Goal: Transaction & Acquisition: Book appointment/travel/reservation

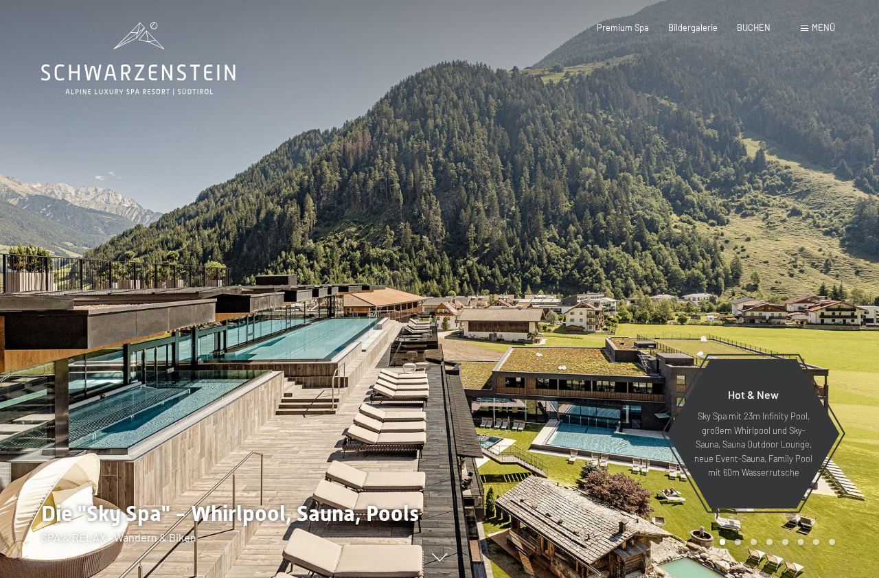
click at [799, 23] on div "Buchen Anfragen Premium Spa Bildergalerie BUCHEN Menü DE IT EN Gutschein Bilder…" at bounding box center [695, 28] width 277 height 12
click at [806, 27] on span at bounding box center [804, 28] width 8 height 6
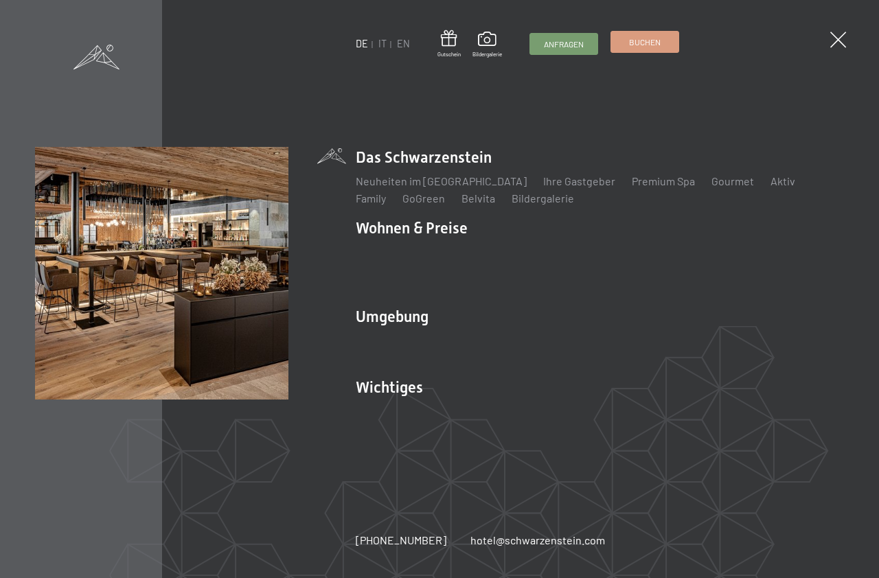
click at [628, 40] on link "Buchen" at bounding box center [644, 42] width 67 height 21
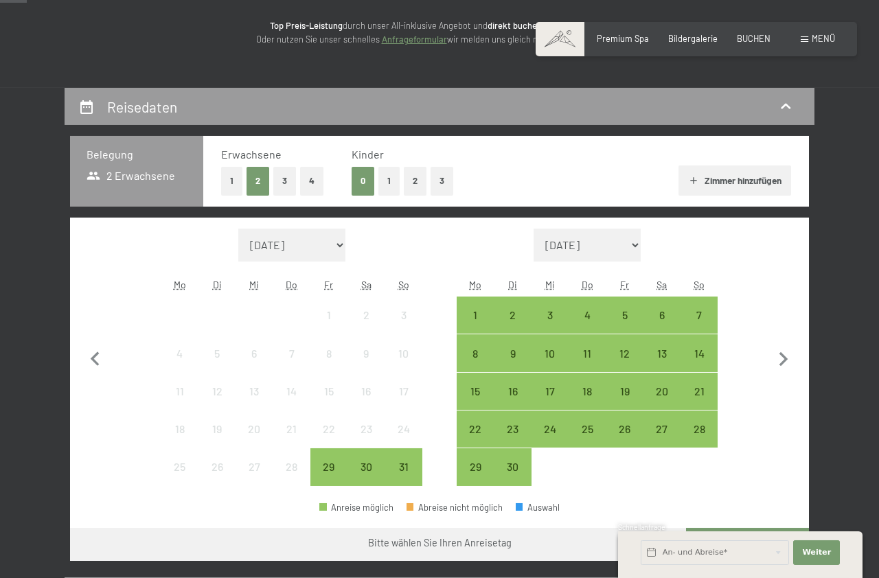
scroll to position [210, 0]
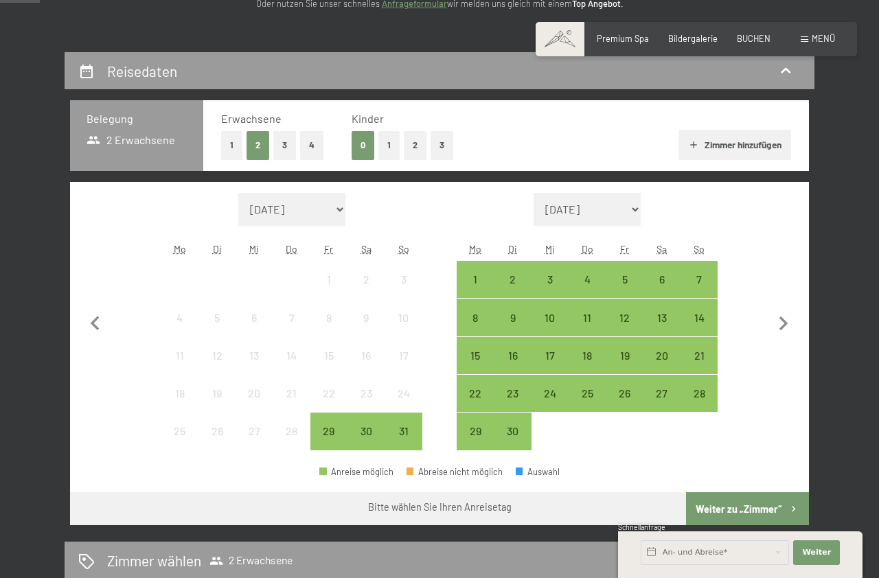
drag, startPoint x: 231, startPoint y: 141, endPoint x: 290, endPoint y: 127, distance: 59.9
click at [231, 138] on button "1" at bounding box center [231, 145] width 21 height 28
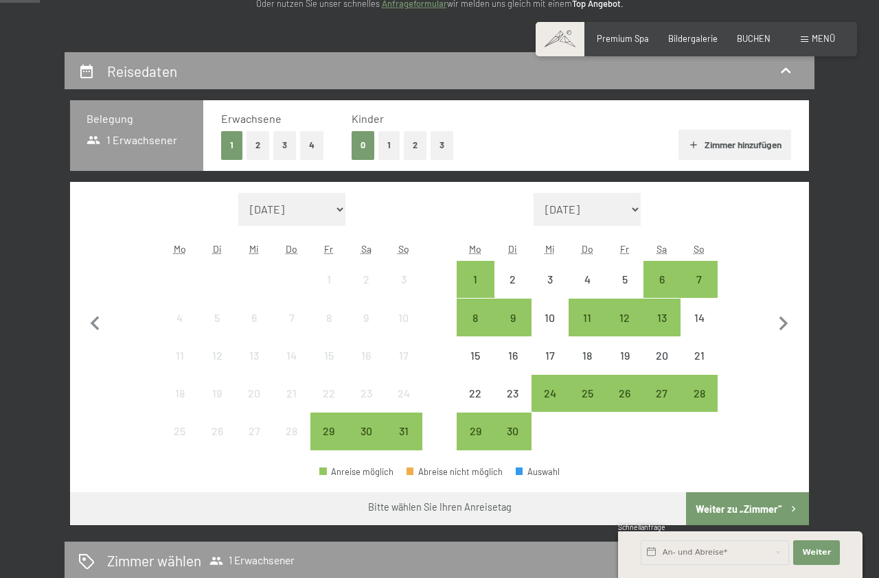
click at [410, 150] on button "2" at bounding box center [415, 145] width 23 height 28
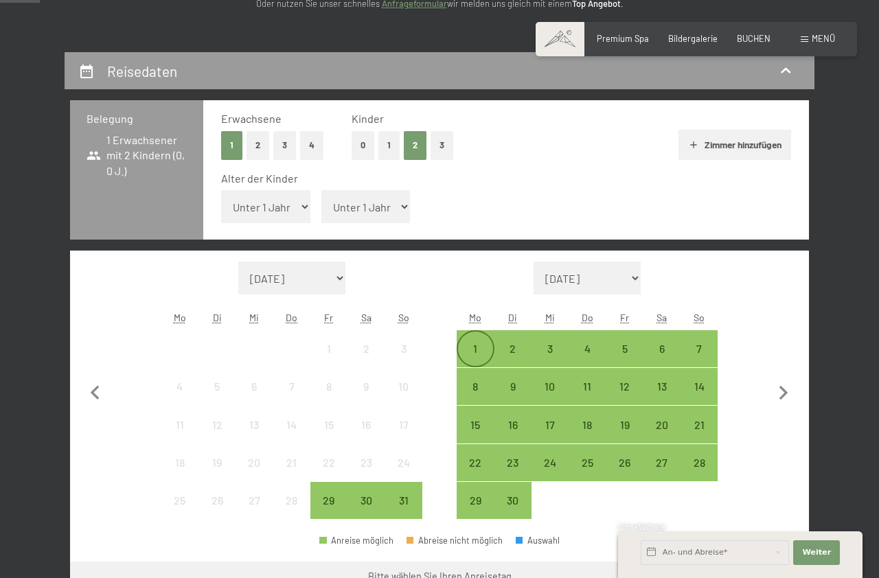
click at [474, 361] on div "1" at bounding box center [475, 360] width 34 height 34
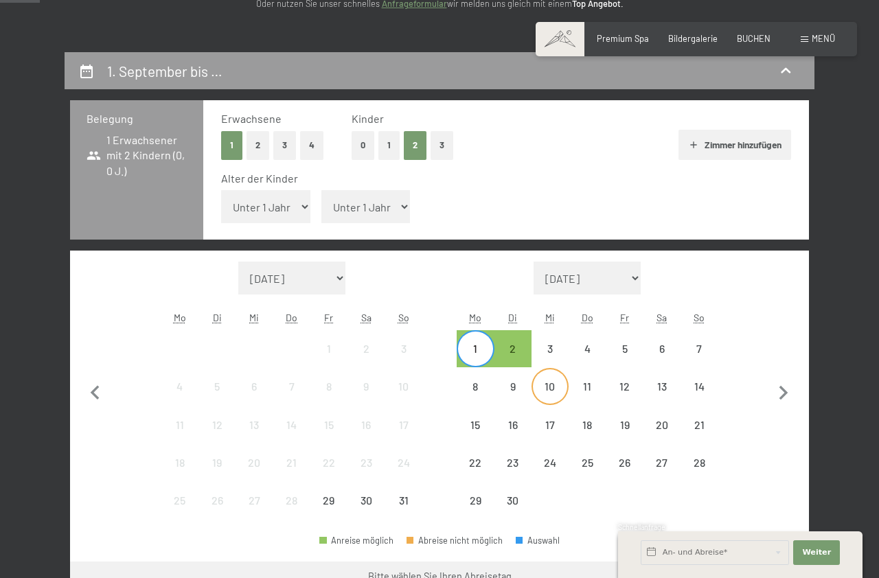
click at [560, 386] on div "10" at bounding box center [550, 398] width 34 height 34
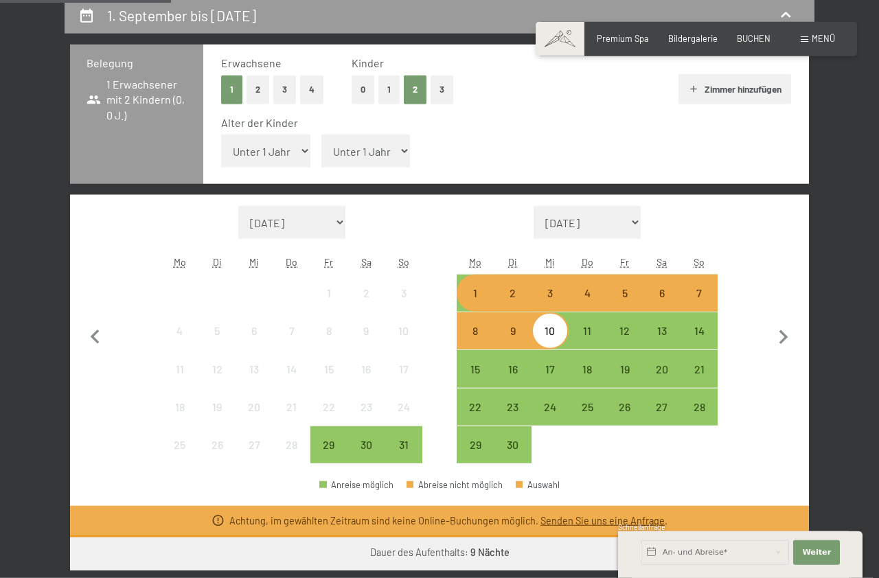
scroll to position [280, 0]
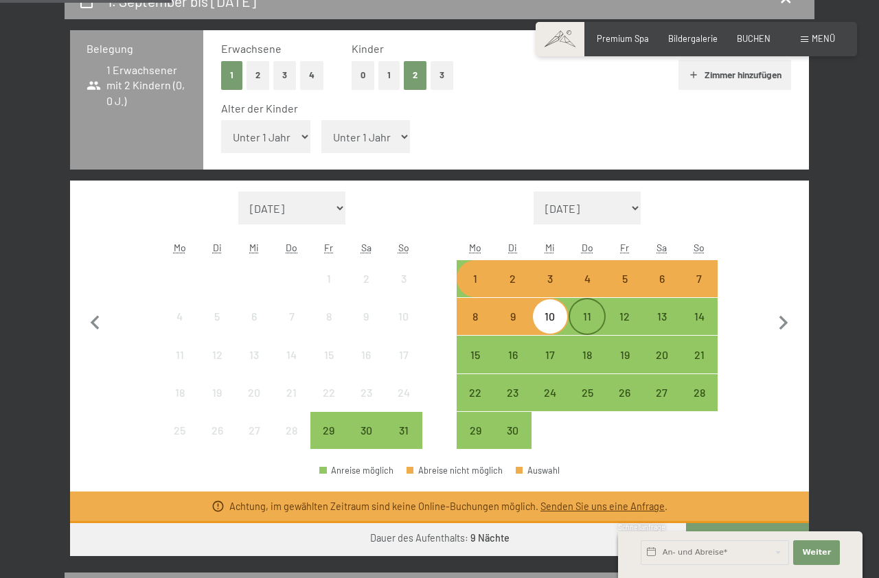
click at [593, 323] on div "11" at bounding box center [587, 328] width 34 height 34
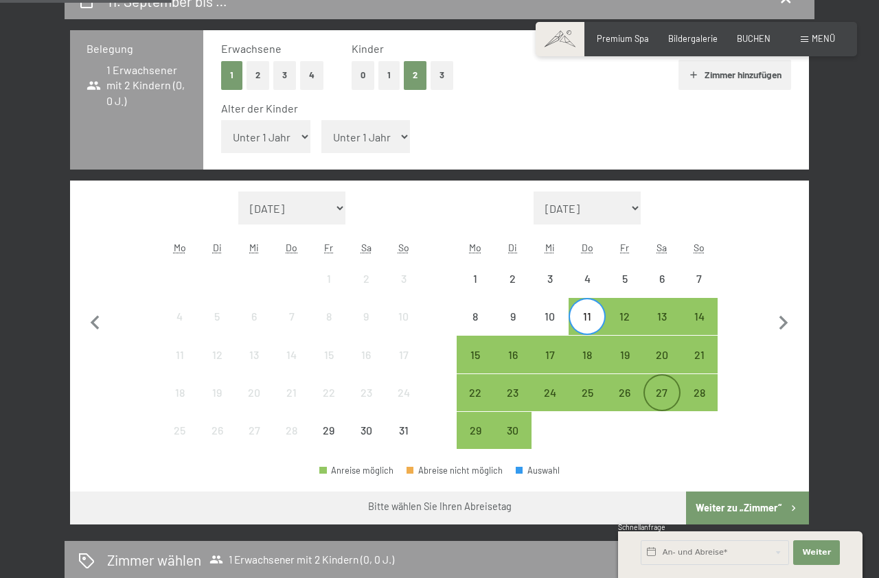
click at [653, 386] on div "27" at bounding box center [662, 392] width 34 height 34
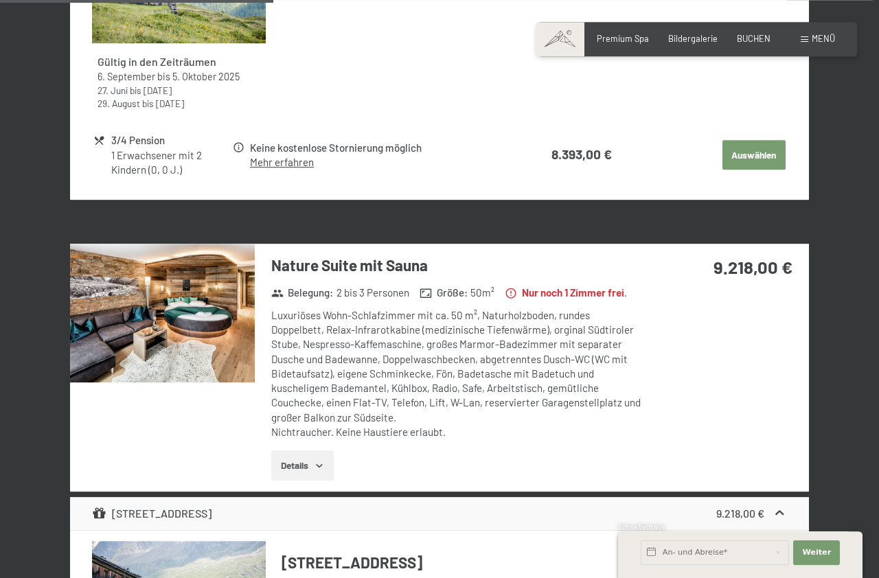
scroll to position [1330, 0]
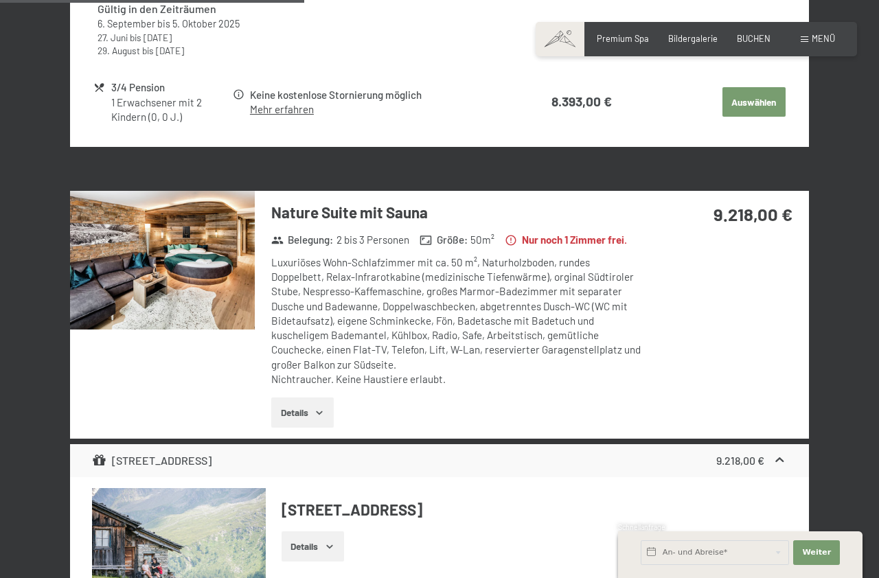
click at [146, 269] on img at bounding box center [162, 260] width 185 height 139
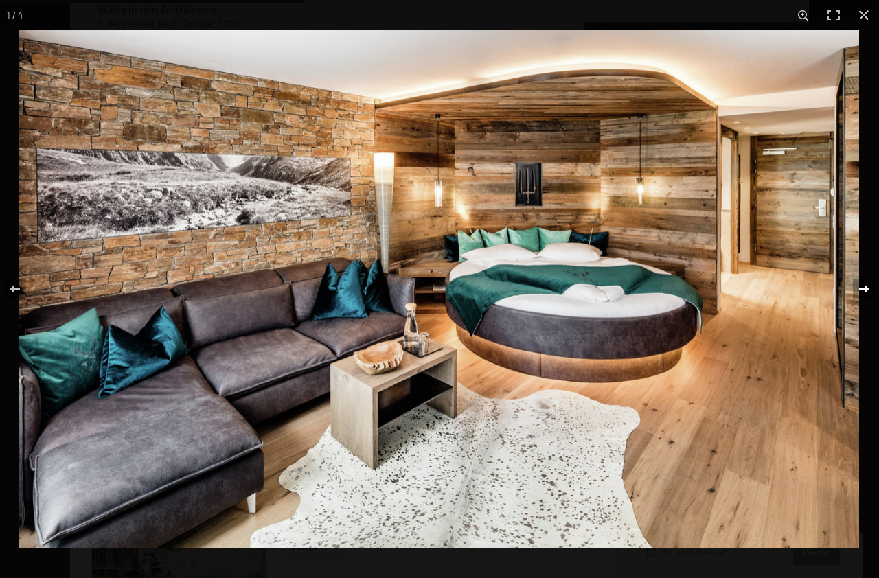
click at [858, 297] on button "button" at bounding box center [855, 289] width 48 height 69
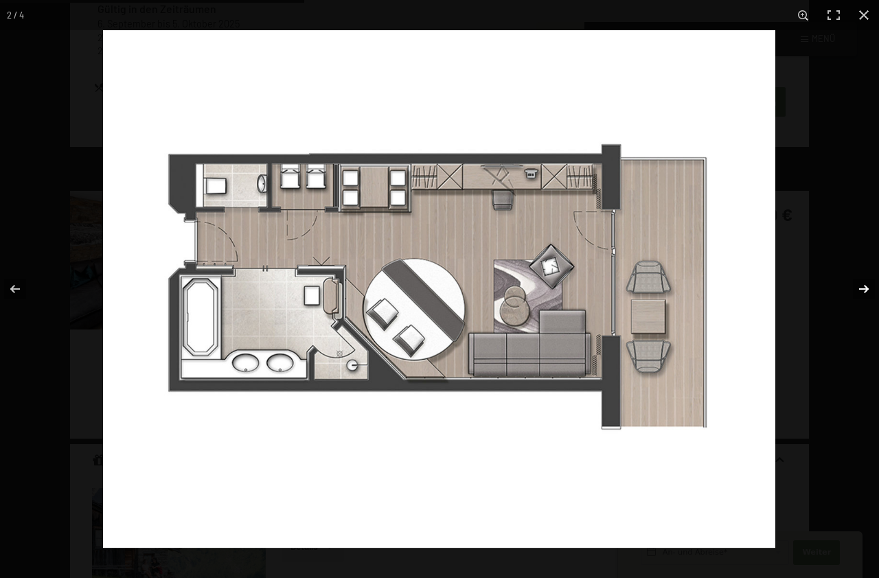
click at [858, 297] on button "button" at bounding box center [855, 289] width 48 height 69
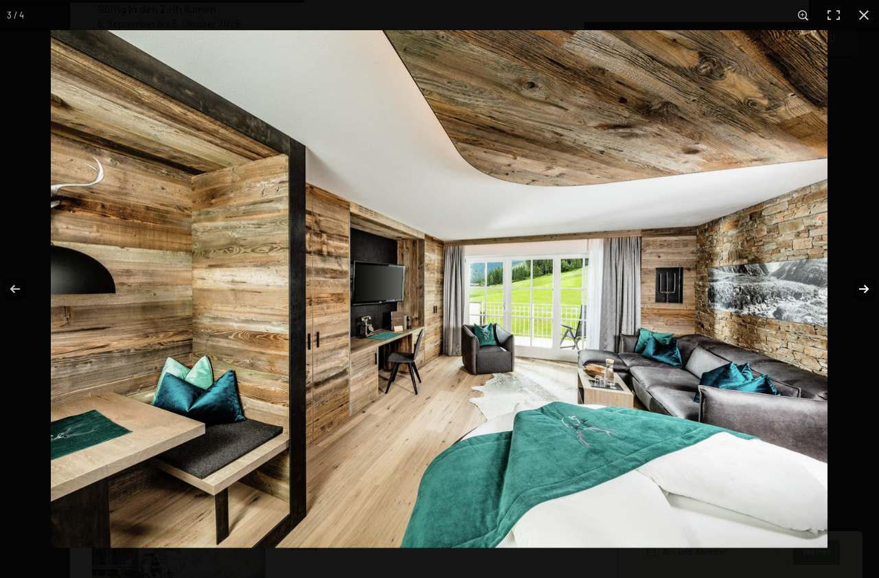
click at [858, 297] on button "button" at bounding box center [855, 289] width 48 height 69
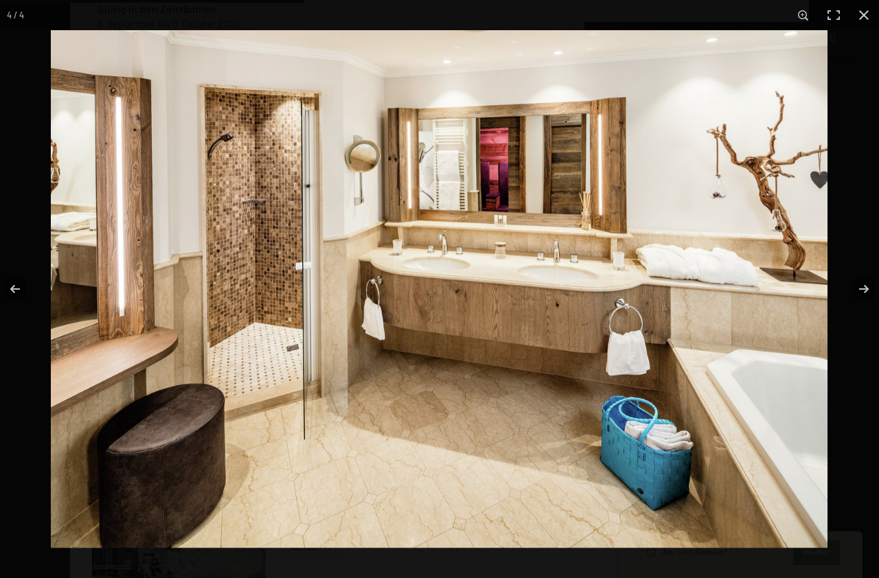
click at [826, 297] on img at bounding box center [439, 289] width 776 height 518
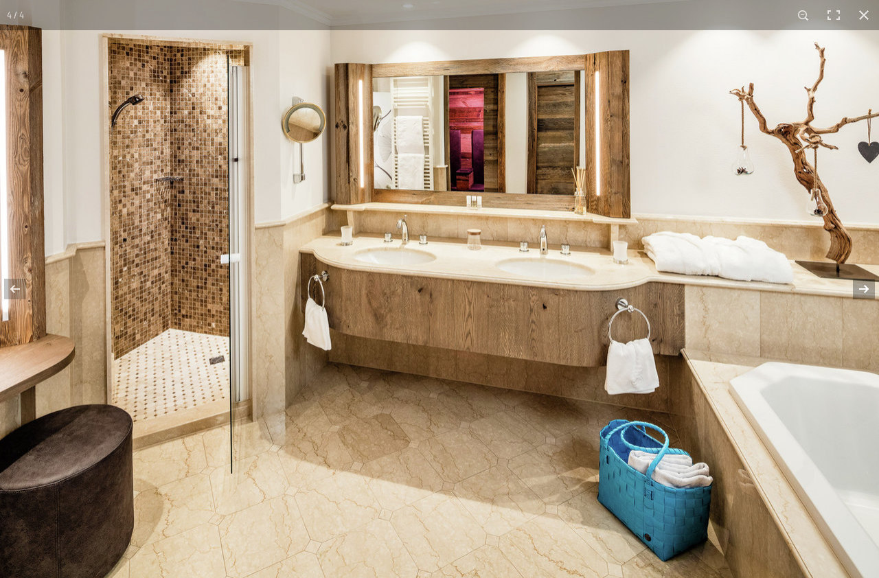
click at [857, 292] on button "button" at bounding box center [855, 289] width 48 height 69
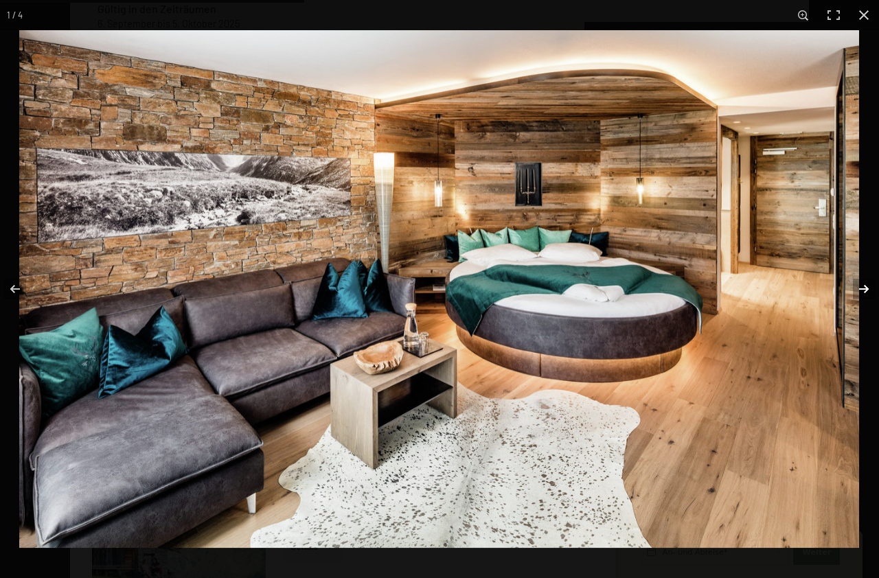
click at [857, 284] on button "button" at bounding box center [855, 289] width 48 height 69
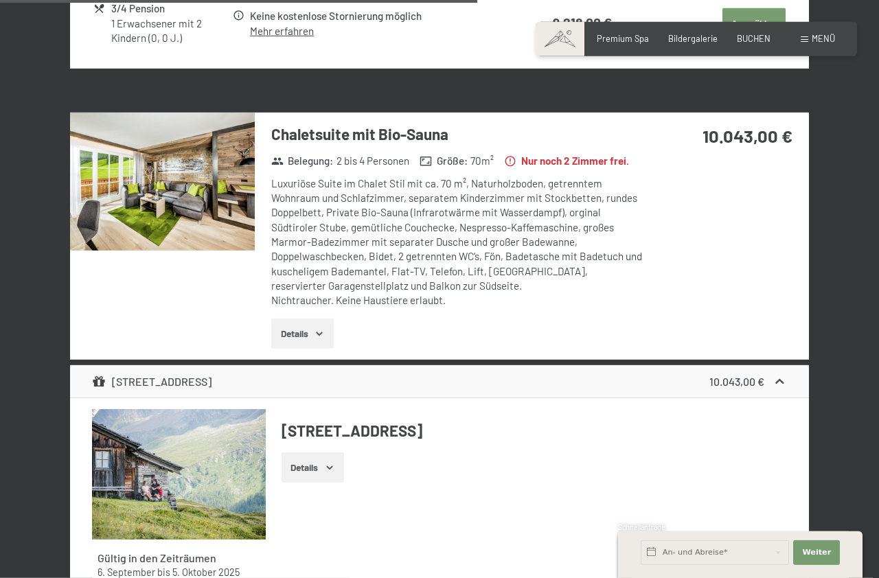
scroll to position [2100, 0]
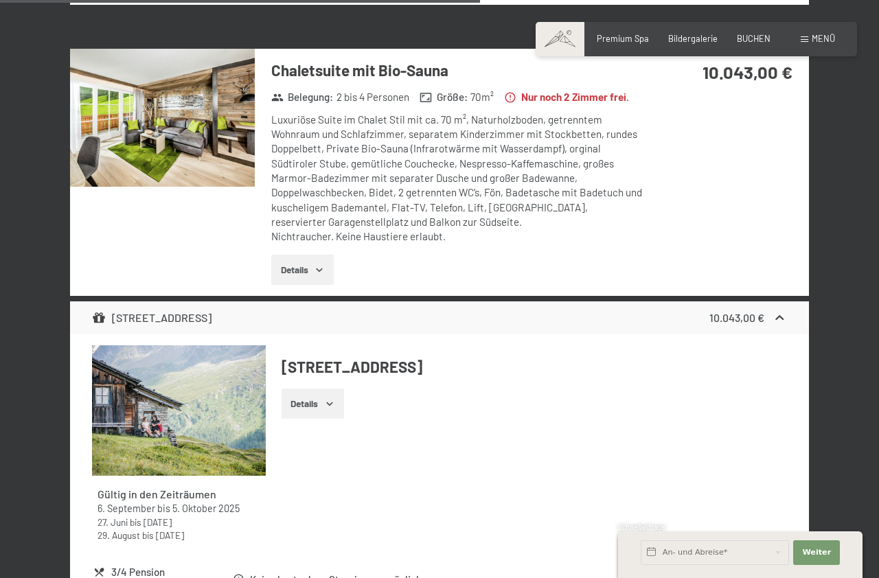
click at [197, 153] on img at bounding box center [162, 118] width 185 height 139
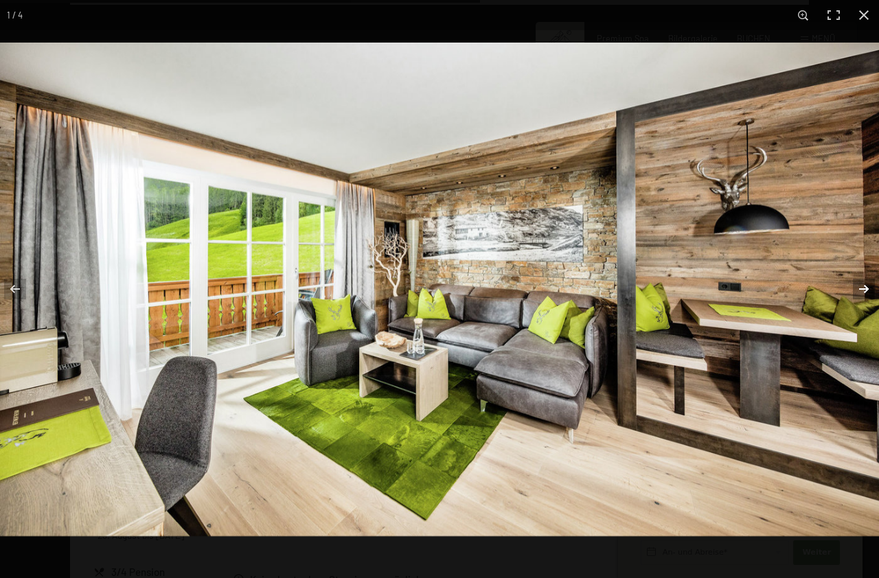
click at [859, 285] on button "button" at bounding box center [855, 289] width 48 height 69
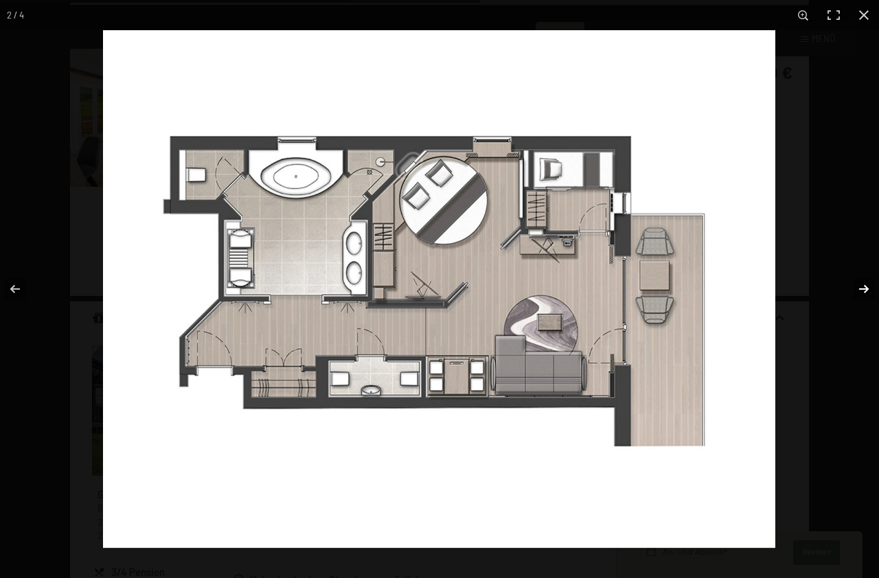
click at [857, 286] on button "button" at bounding box center [855, 289] width 48 height 69
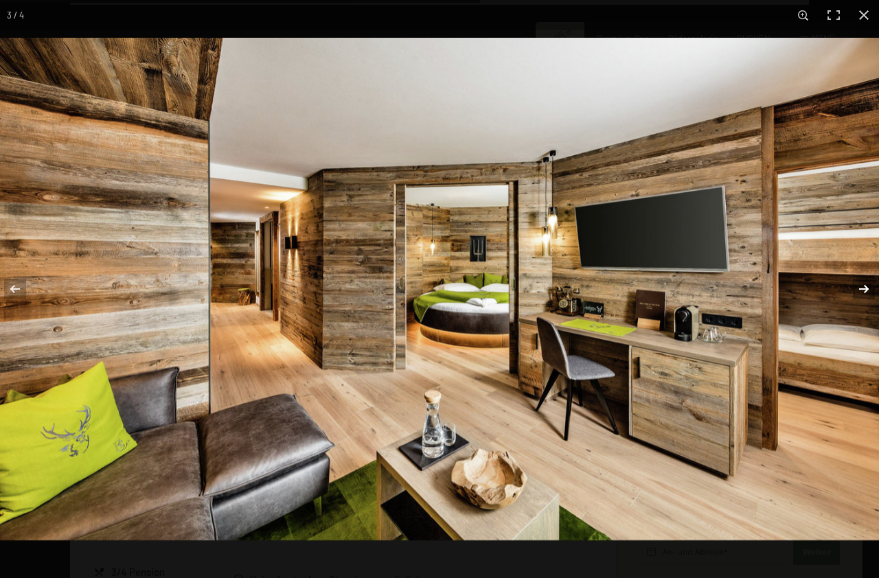
click at [857, 286] on button "button" at bounding box center [855, 289] width 48 height 69
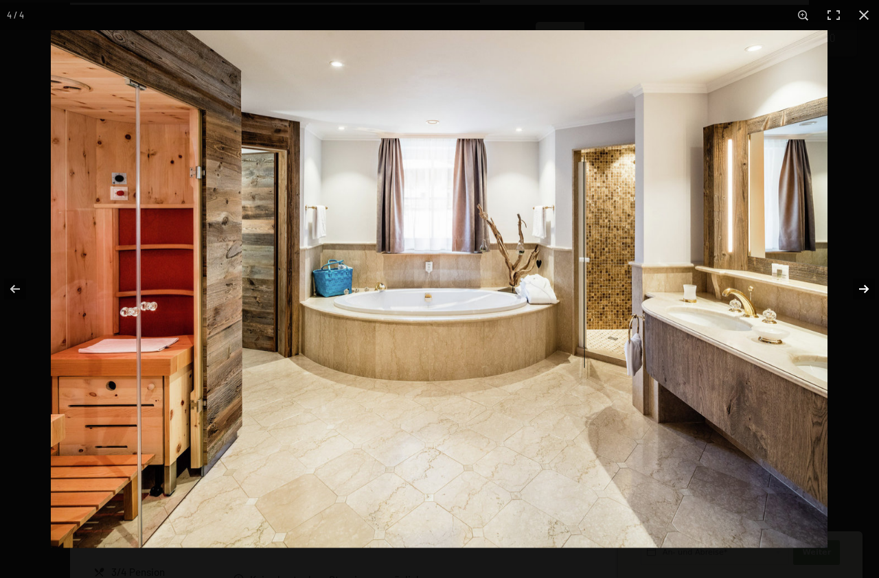
click at [853, 290] on button "button" at bounding box center [855, 289] width 48 height 69
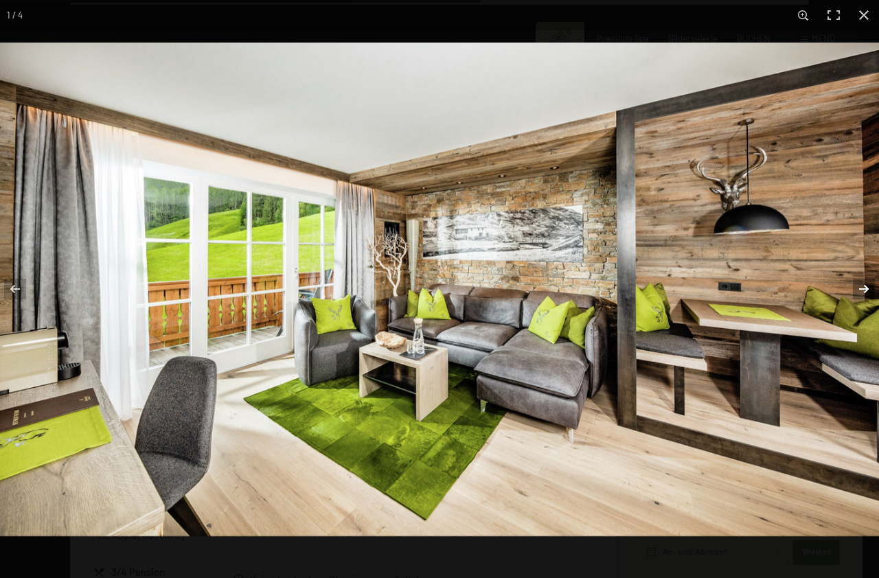
click at [853, 290] on button "button" at bounding box center [855, 289] width 48 height 69
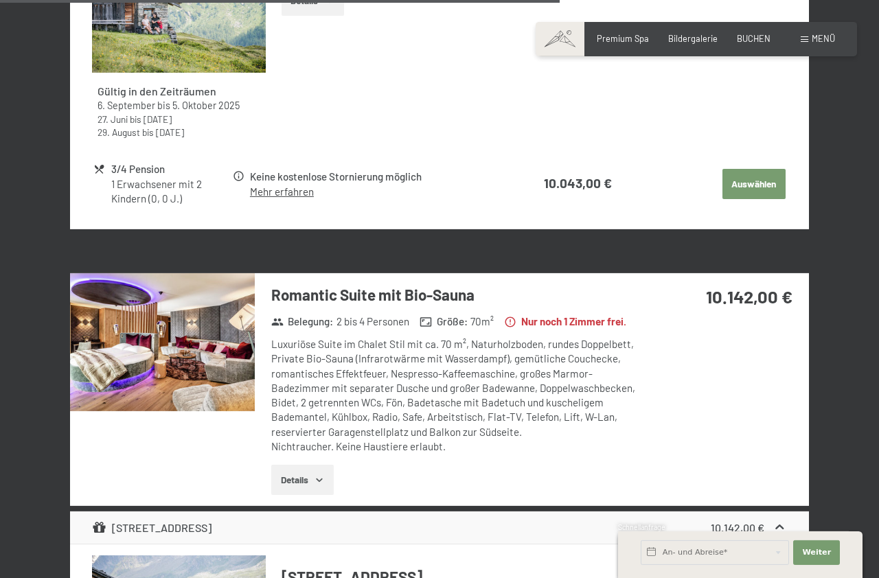
scroll to position [2520, 0]
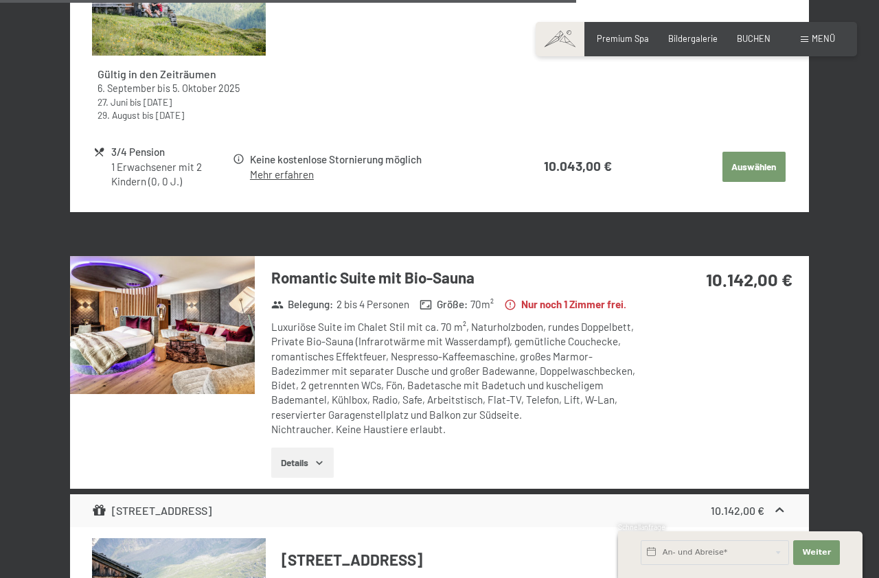
click at [180, 369] on img at bounding box center [162, 325] width 185 height 139
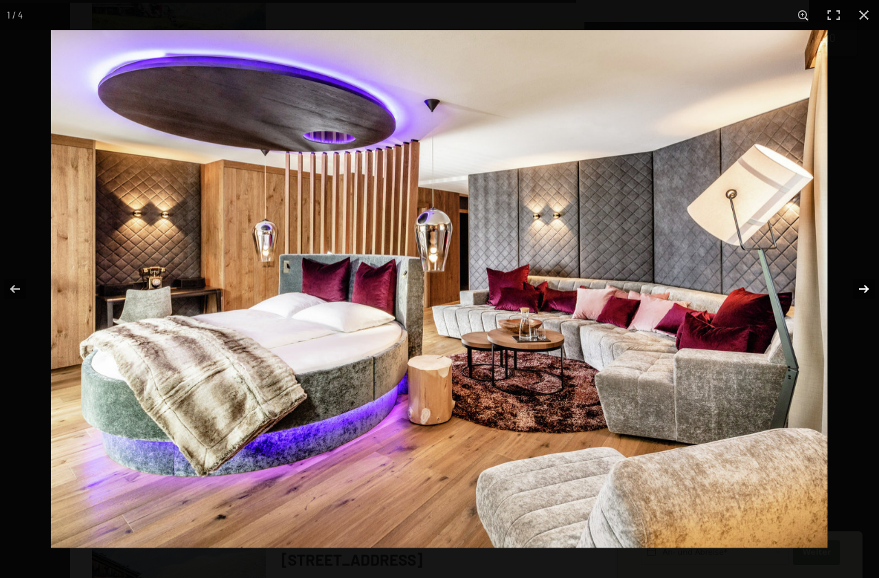
click at [860, 291] on button "button" at bounding box center [855, 289] width 48 height 69
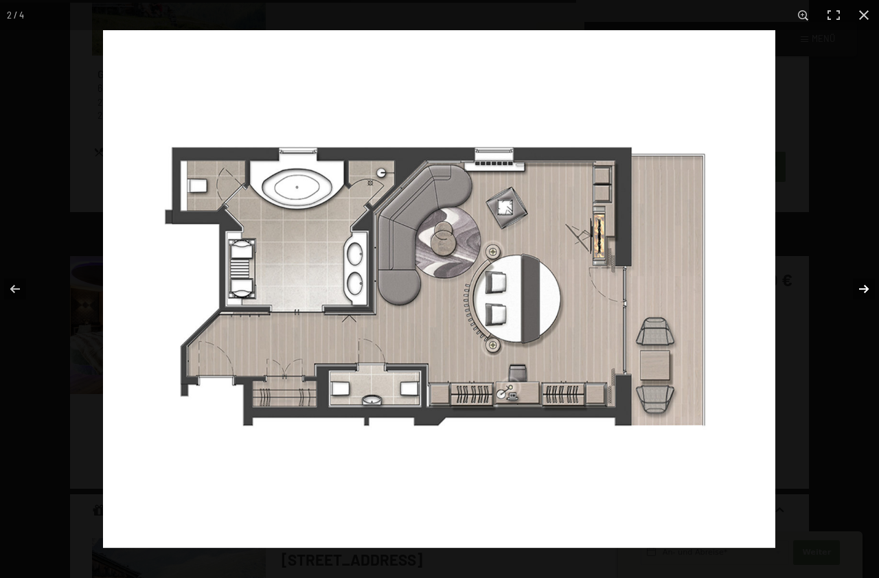
click at [860, 291] on button "button" at bounding box center [855, 289] width 48 height 69
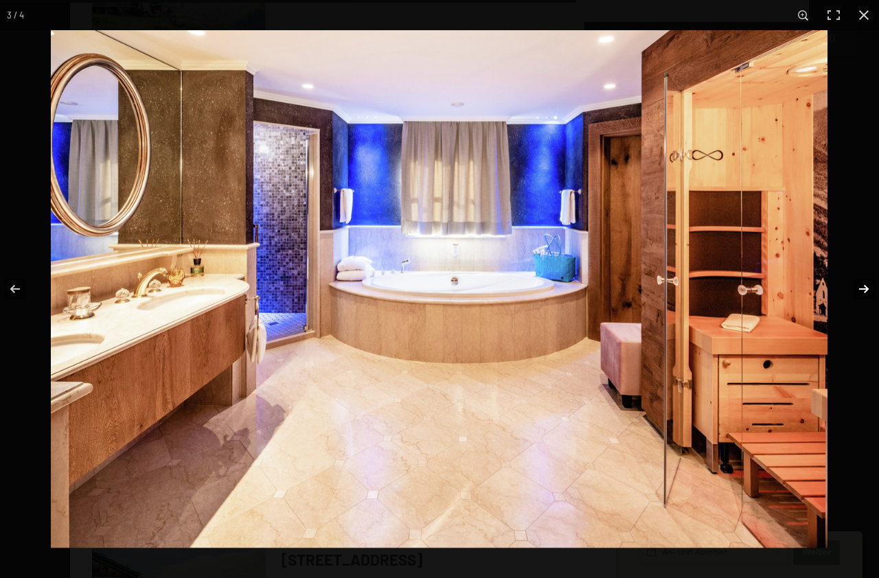
click at [860, 291] on button "button" at bounding box center [855, 289] width 48 height 69
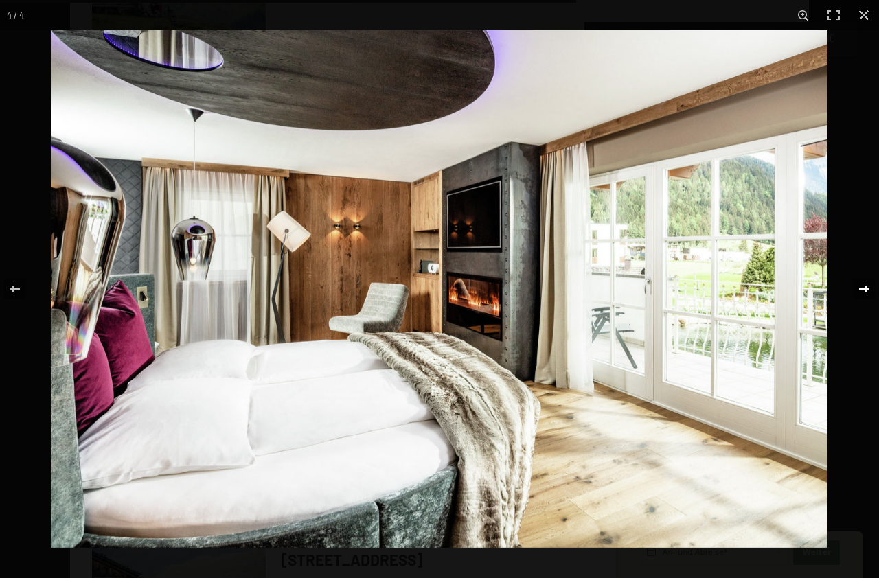
click at [861, 296] on button "button" at bounding box center [855, 289] width 48 height 69
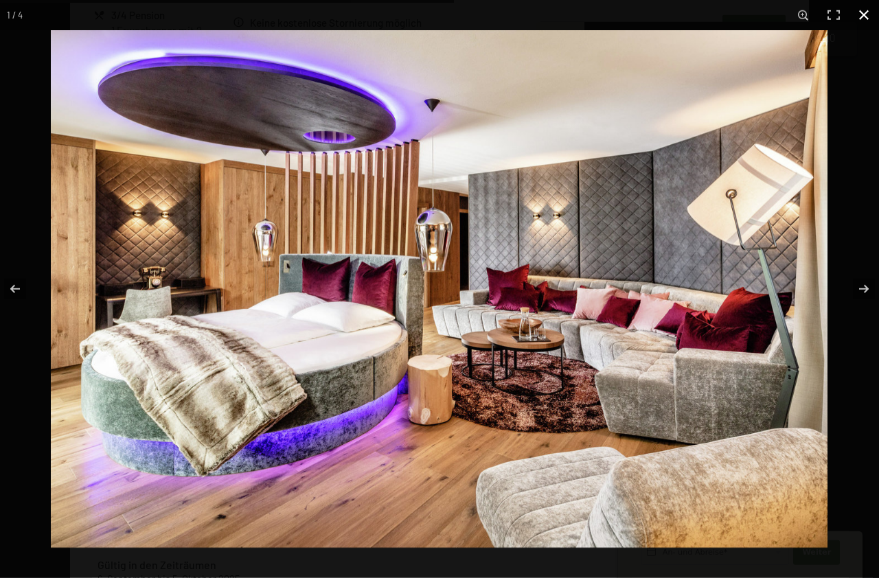
scroll to position [1969, 0]
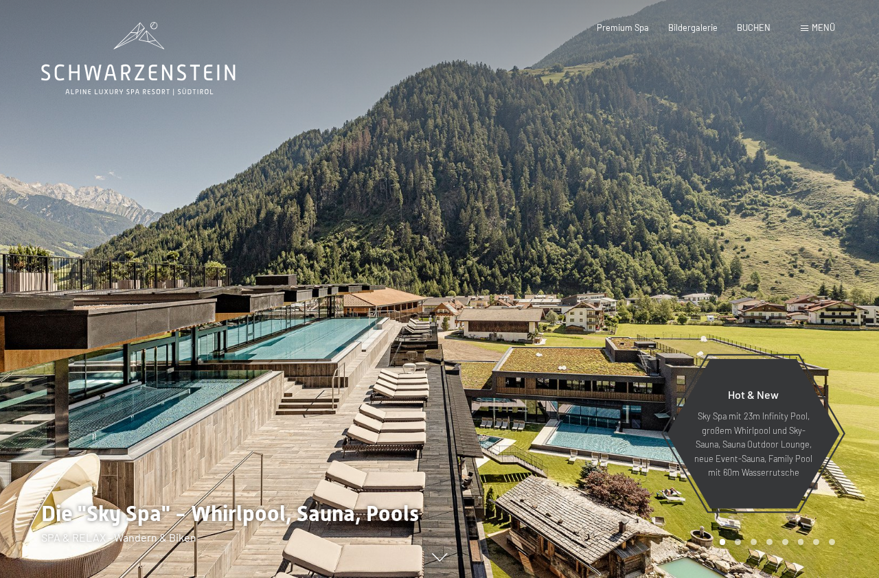
click at [495, 271] on div at bounding box center [658, 289] width 439 height 578
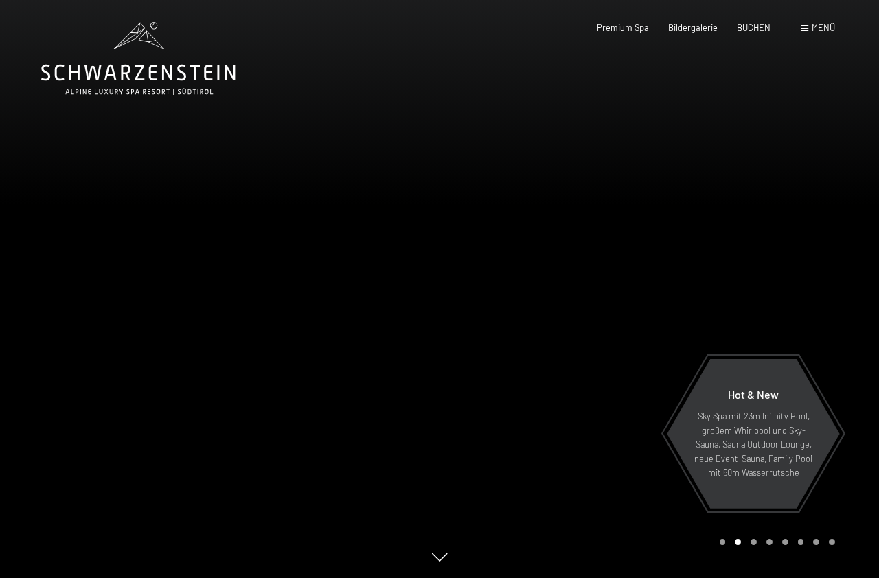
click at [769, 246] on div at bounding box center [658, 289] width 439 height 578
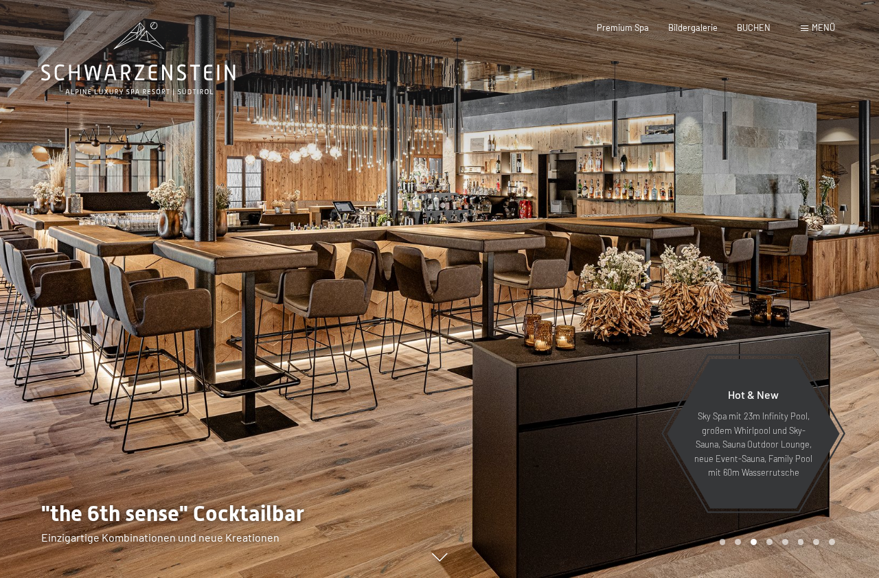
click at [769, 246] on div at bounding box center [658, 289] width 439 height 578
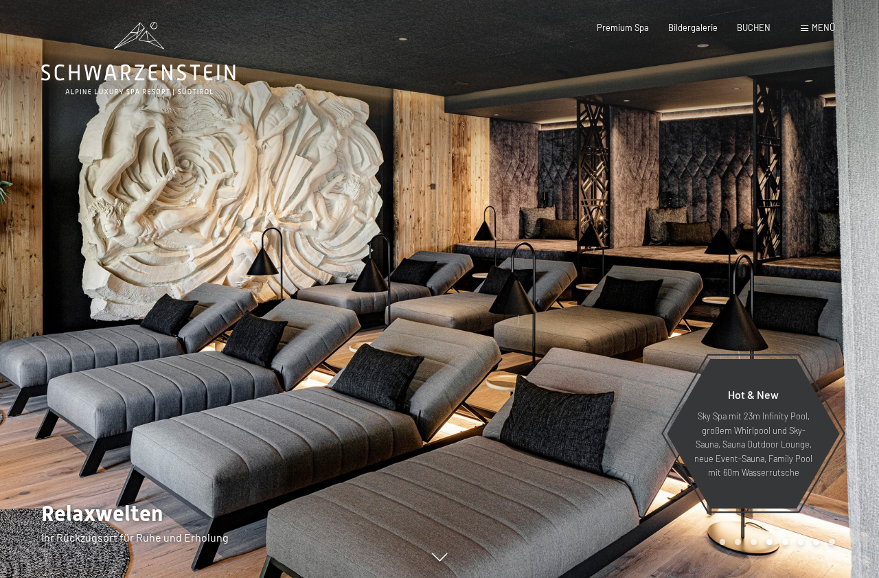
click at [769, 246] on div at bounding box center [658, 289] width 439 height 578
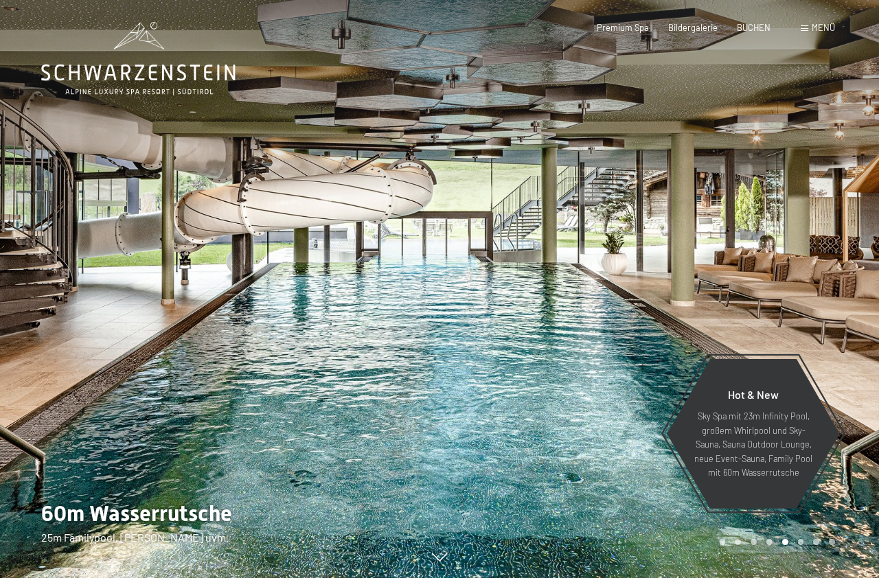
click at [769, 246] on div at bounding box center [658, 289] width 439 height 578
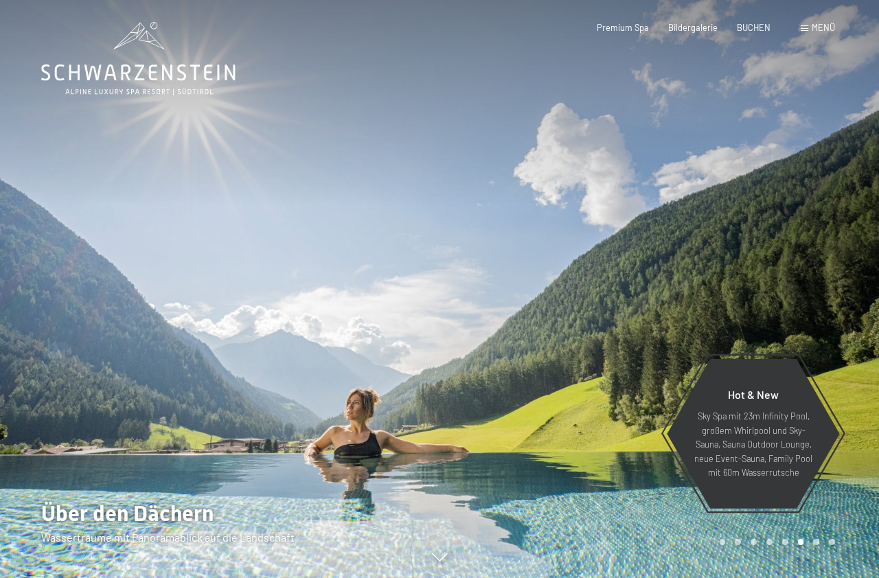
click at [769, 246] on div at bounding box center [658, 289] width 439 height 578
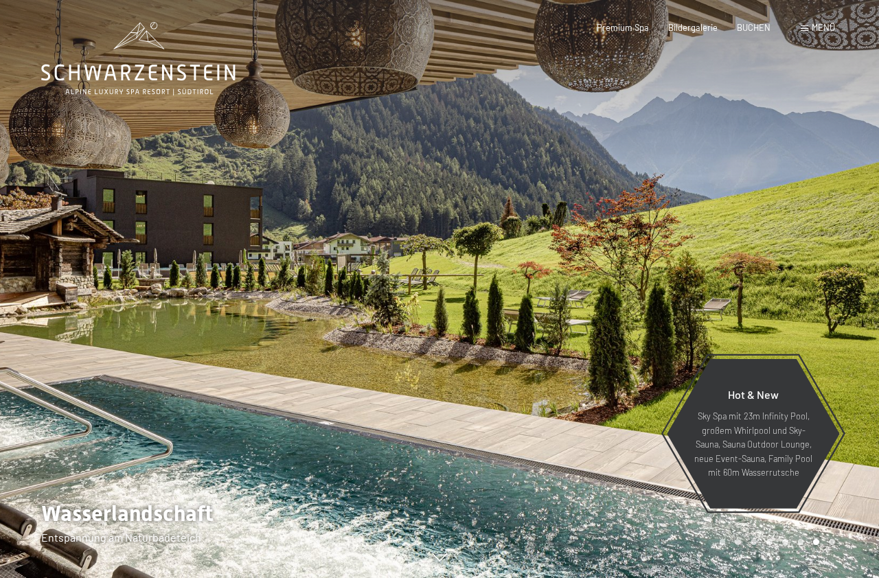
click at [769, 246] on div at bounding box center [658, 289] width 439 height 578
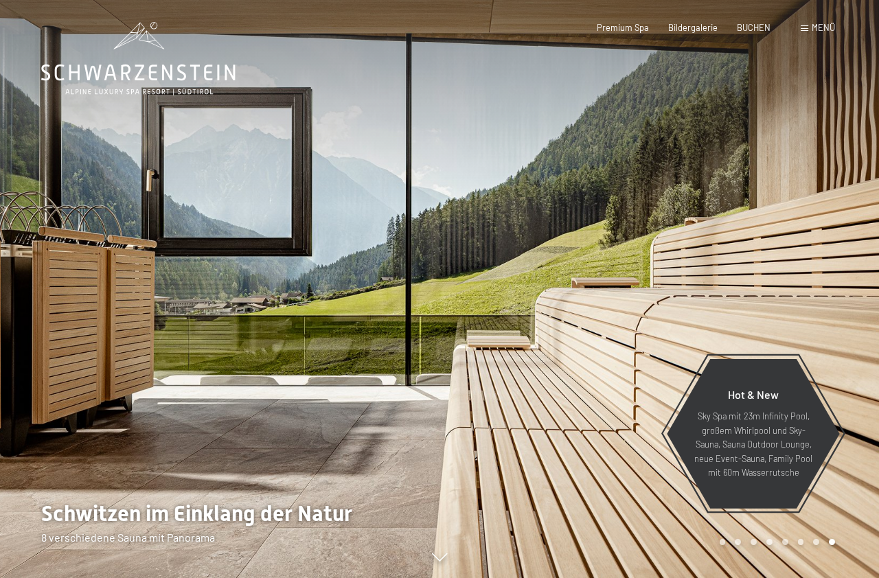
click at [769, 246] on div at bounding box center [658, 289] width 439 height 578
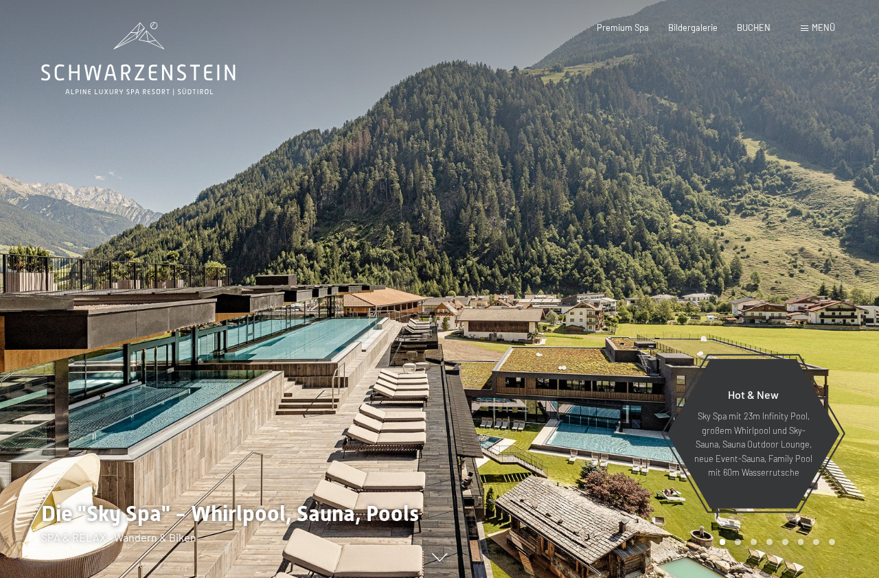
click at [756, 272] on div at bounding box center [658, 289] width 439 height 578
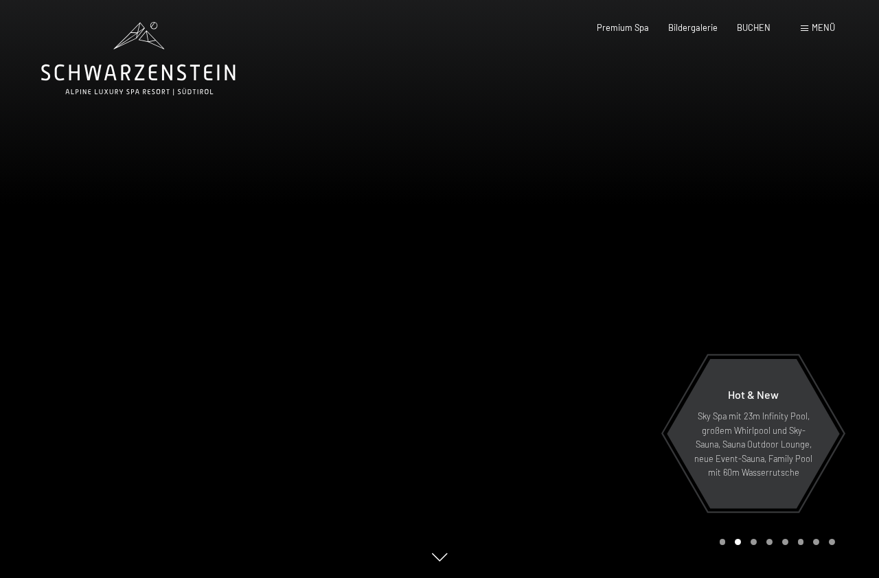
click at [756, 272] on div at bounding box center [658, 289] width 439 height 578
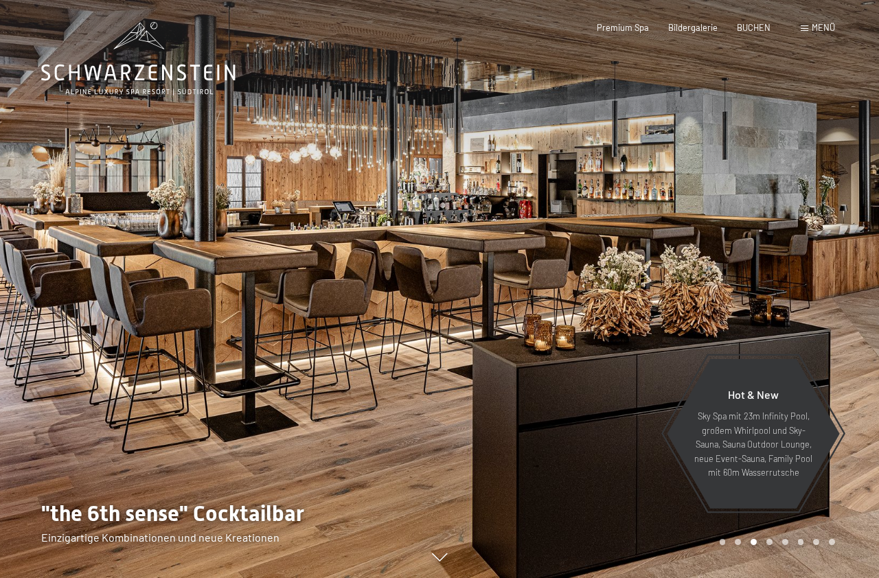
click at [756, 272] on div at bounding box center [658, 289] width 439 height 578
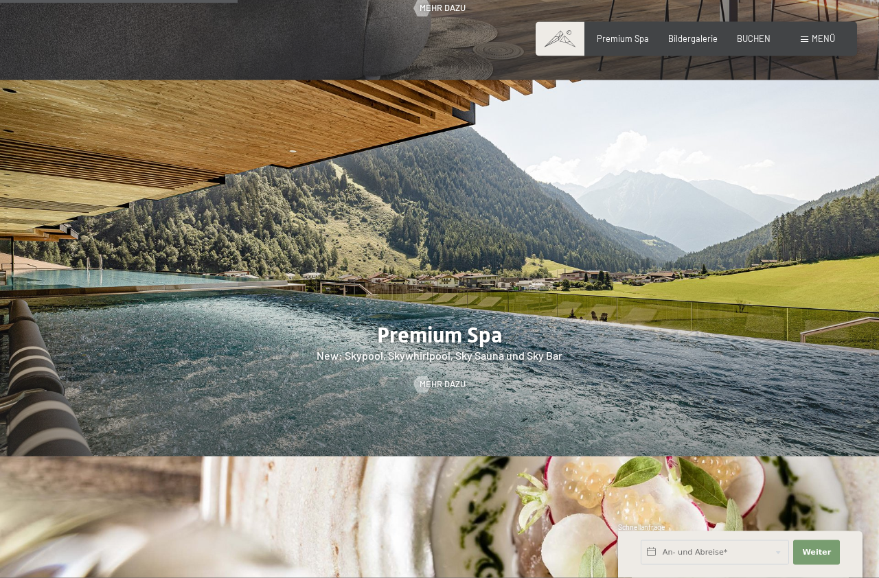
scroll to position [1470, 0]
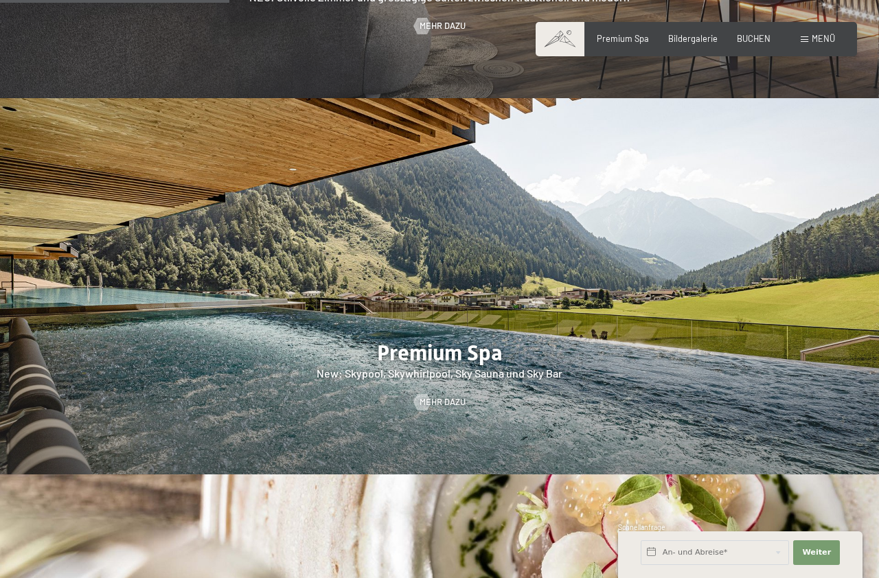
click at [606, 193] on img at bounding box center [439, 286] width 879 height 376
drag, startPoint x: 570, startPoint y: 249, endPoint x: 562, endPoint y: 260, distance: 13.7
click at [568, 253] on div at bounding box center [439, 286] width 879 height 376
drag, startPoint x: 415, startPoint y: 345, endPoint x: 415, endPoint y: 355, distance: 10.3
click at [415, 355] on div "Premium Spa New: Skypool, Skywhirlpool, Sky Sauna und Sky Bar Mehr dazu" at bounding box center [439, 286] width 879 height 376
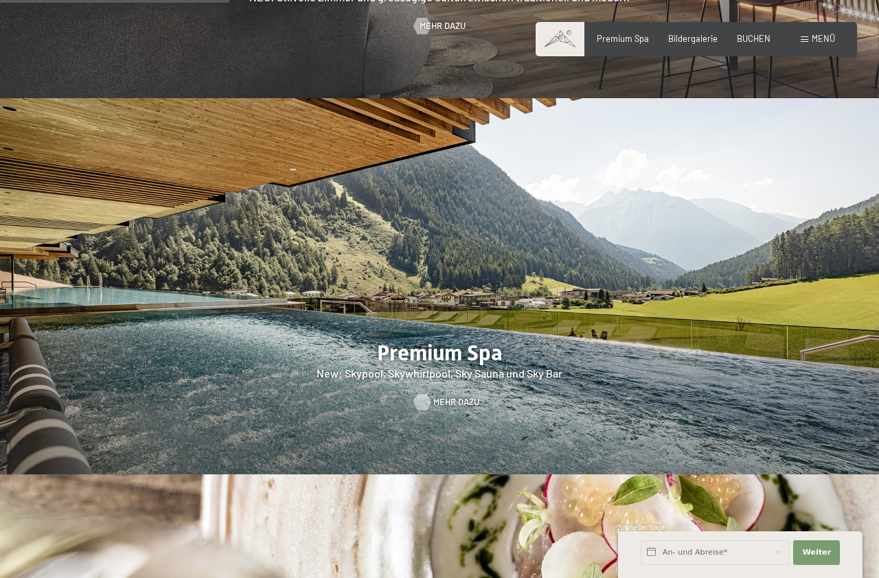
click at [418, 394] on div at bounding box center [422, 402] width 10 height 16
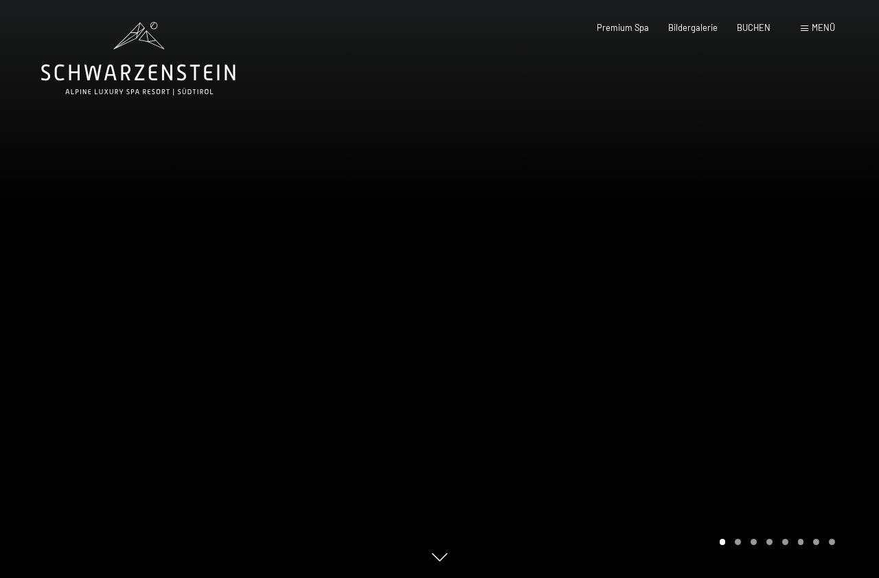
click at [691, 292] on div at bounding box center [658, 289] width 439 height 578
